Goal: Task Accomplishment & Management: Manage account settings

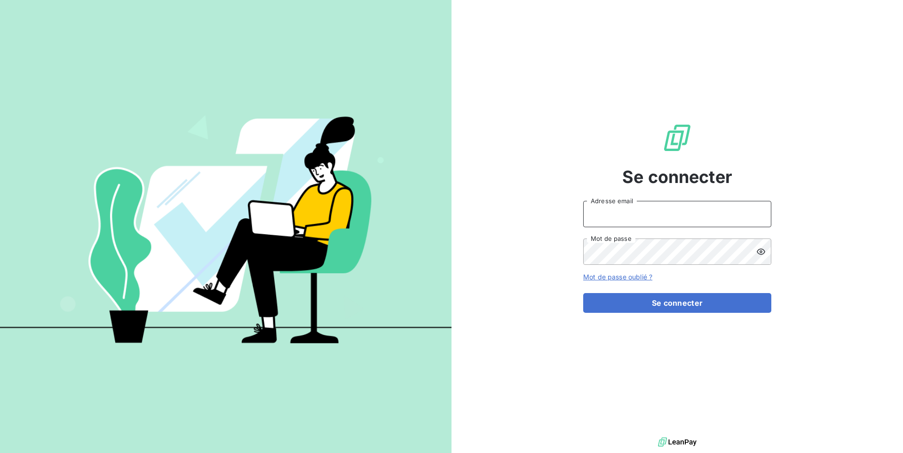
click at [649, 213] on input "Adresse email" at bounding box center [677, 214] width 188 height 26
paste input "litov"
type input "admin@litov"
click at [583, 293] on button "Se connecter" at bounding box center [677, 303] width 188 height 20
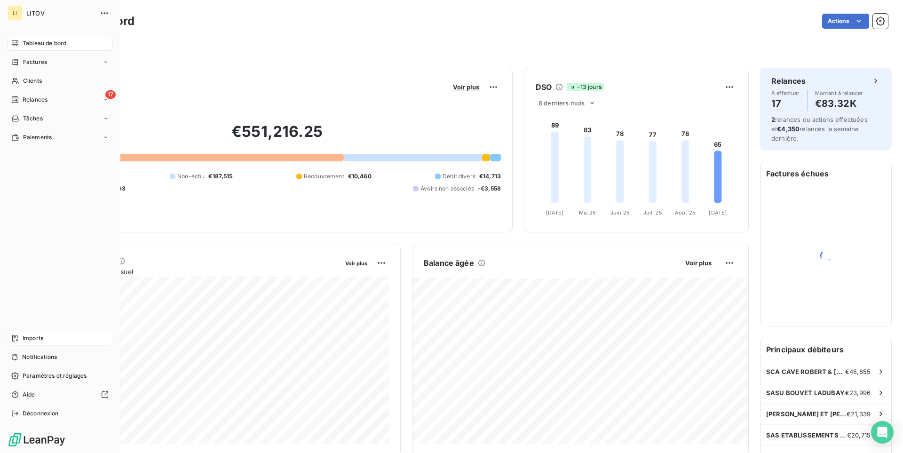
click at [29, 339] on span "Imports" at bounding box center [33, 338] width 21 height 8
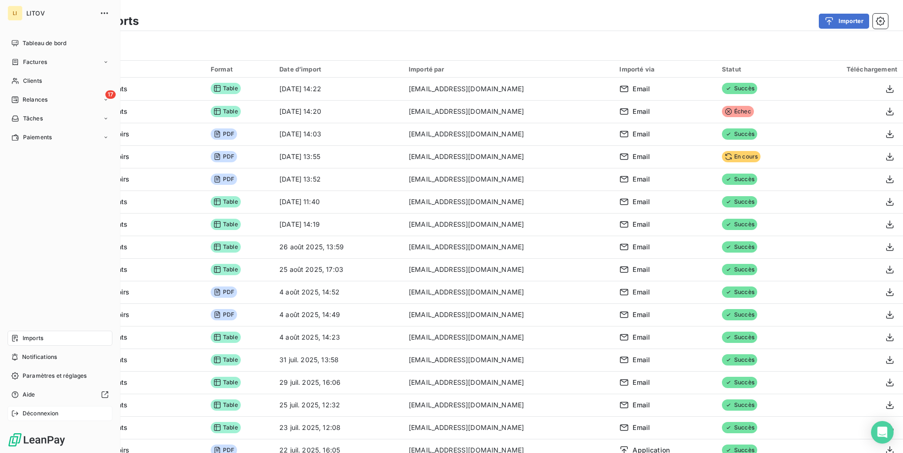
click at [50, 417] on span "Déconnexion" at bounding box center [41, 413] width 36 height 8
